Goal: Task Accomplishment & Management: Complete application form

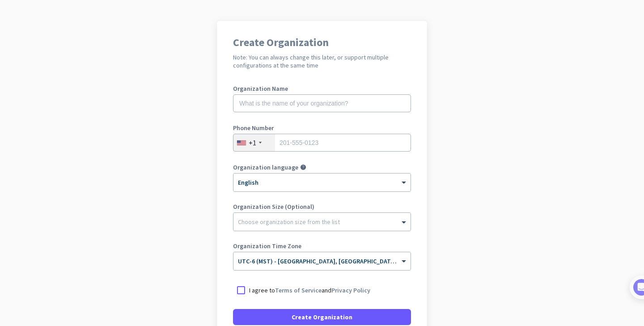
scroll to position [53, 0]
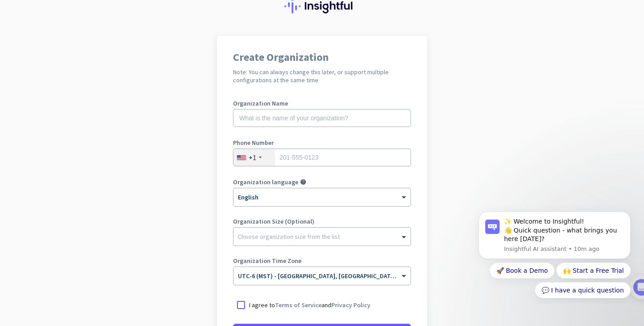
scroll to position [36, 0]
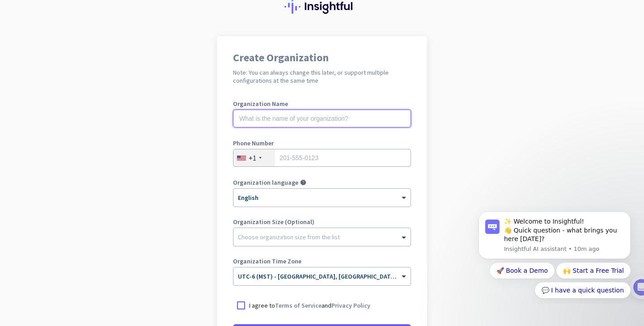
click at [296, 114] on input "text" at bounding box center [322, 119] width 178 height 18
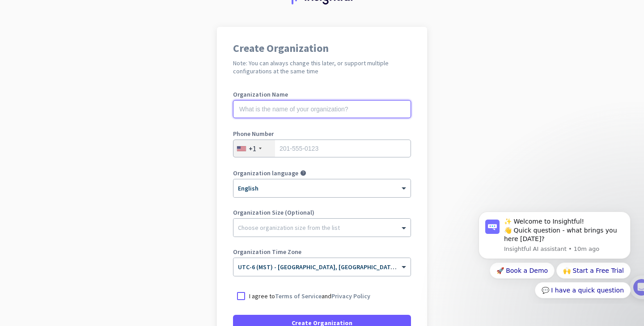
scroll to position [43, 0]
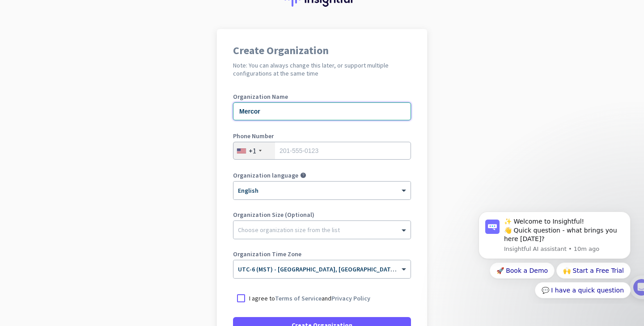
type input "Mercor"
click at [296, 149] on input "tel" at bounding box center [322, 151] width 178 height 18
type input "5876646380"
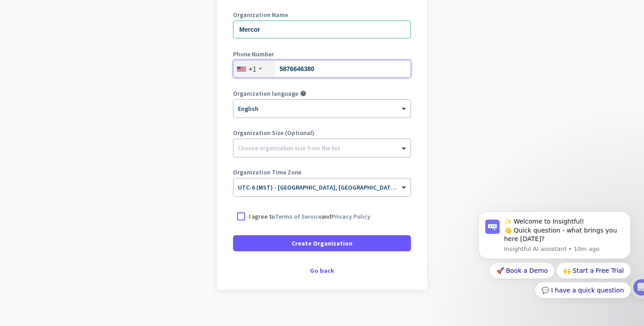
scroll to position [126, 0]
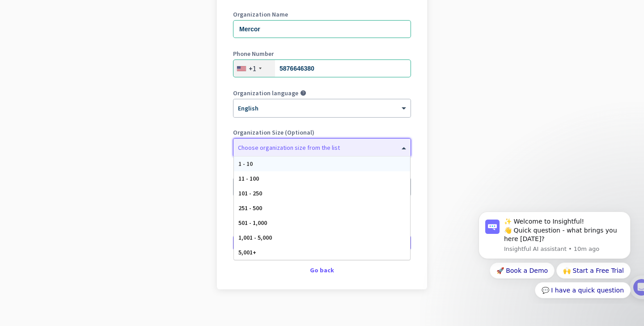
click at [405, 148] on span at bounding box center [405, 147] width 11 height 9
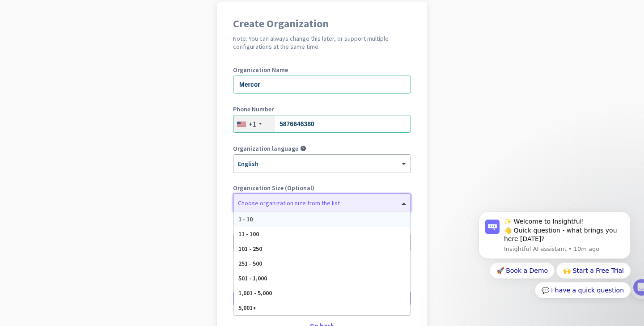
scroll to position [69, 0]
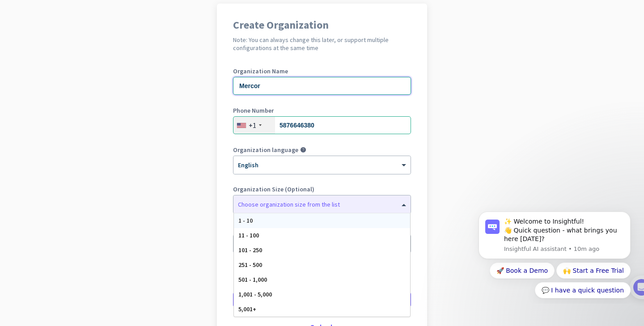
drag, startPoint x: 273, startPoint y: 87, endPoint x: 211, endPoint y: 85, distance: 61.8
click at [211, 85] on app-onboarding-organization "Create Organization Note: You can always change this later, or support multiple…" at bounding box center [322, 198] width 644 height 388
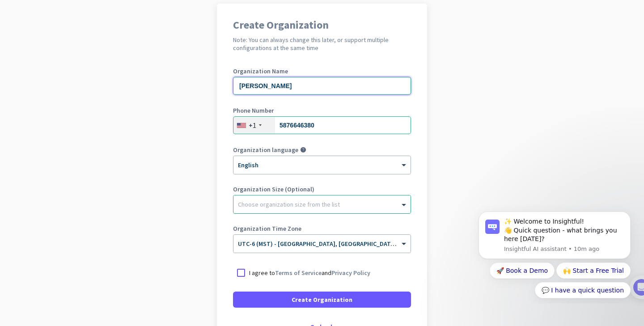
type input "Ayoola Ademola"
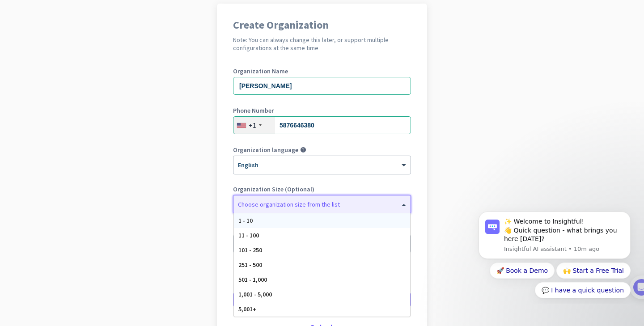
click at [299, 205] on div at bounding box center [322, 202] width 177 height 9
click at [254, 217] on div "1 - 10" at bounding box center [322, 220] width 176 height 15
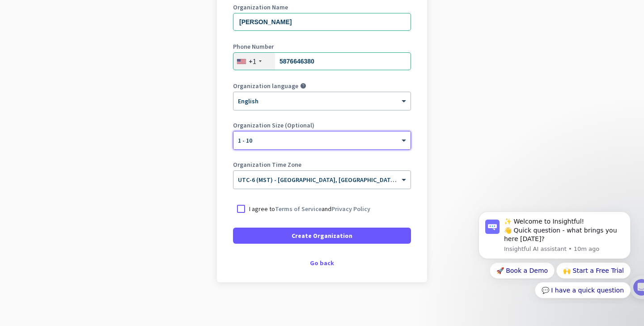
scroll to position [134, 0]
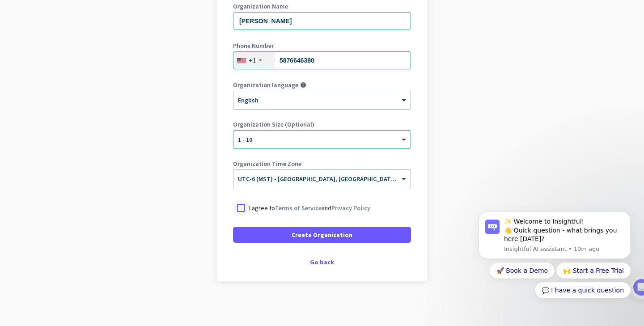
click at [240, 209] on div at bounding box center [241, 208] width 16 height 16
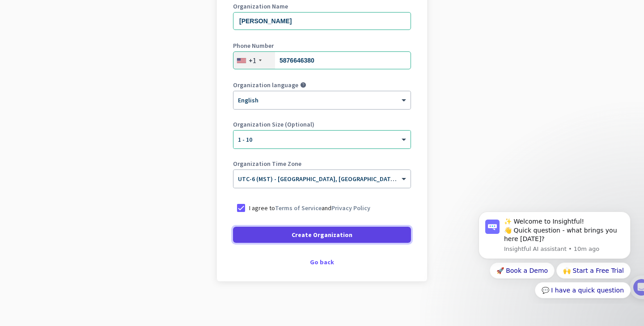
click at [330, 236] on span "Create Organization" at bounding box center [322, 234] width 61 height 9
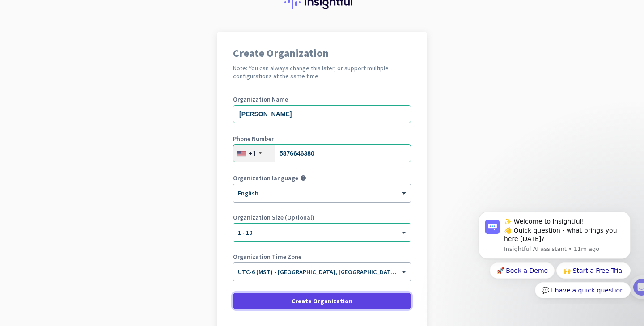
scroll to position [26, 0]
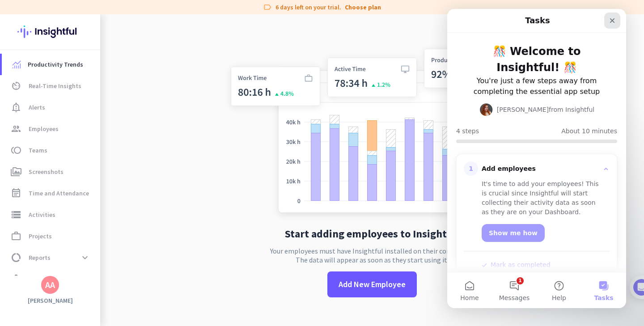
click at [615, 18] on icon "Close" at bounding box center [612, 20] width 7 height 7
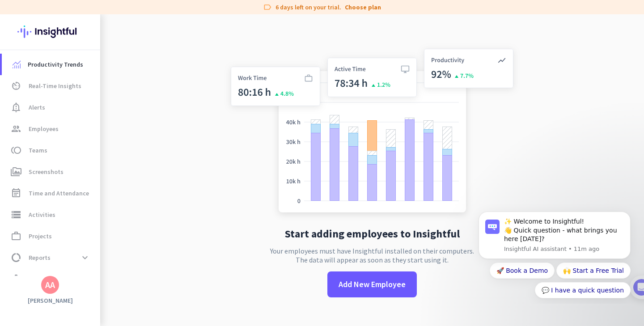
scroll to position [14, 0]
